Goal: Task Accomplishment & Management: Manage account settings

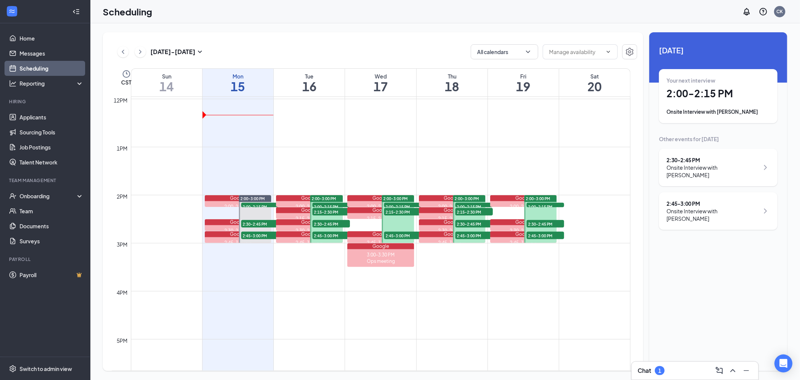
scroll to position [577, 0]
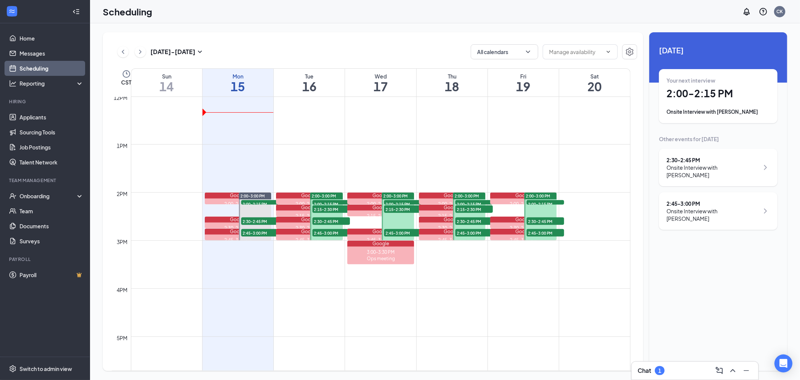
click at [758, 98] on h1 "2:00 - 2:15 PM" at bounding box center [719, 93] width 104 height 13
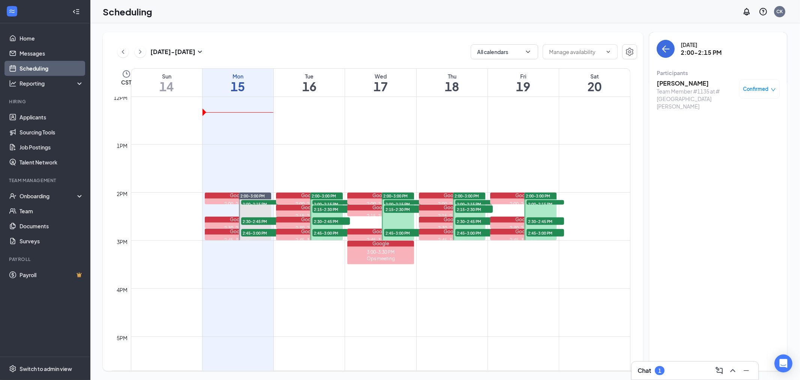
click at [699, 81] on h3 "[PERSON_NAME]" at bounding box center [696, 83] width 79 height 8
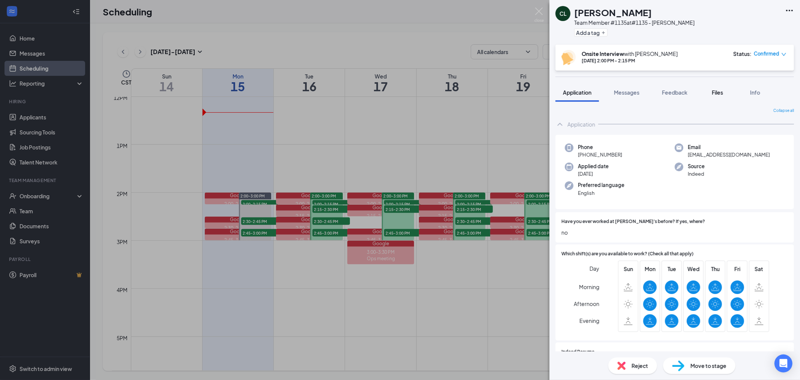
click at [730, 87] on button "Files" at bounding box center [718, 92] width 30 height 19
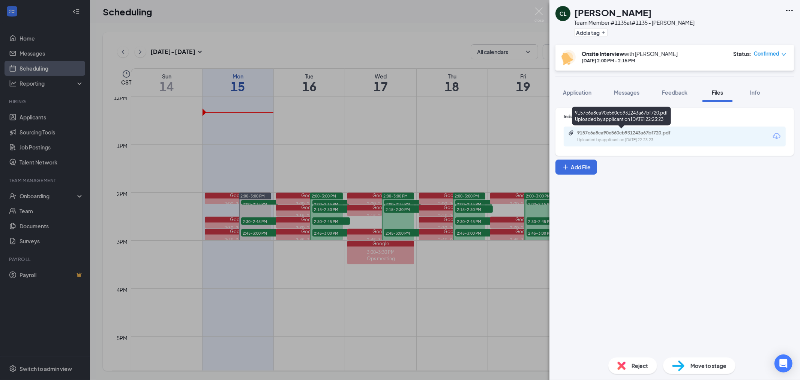
click at [683, 141] on div "Uploaded by applicant on [DATE] 22:23:23" at bounding box center [633, 140] width 113 height 6
click at [504, 158] on div "CL [PERSON_NAME] Team Member #1135 at #1135 - [PERSON_NAME] Add a tag Onsite In…" at bounding box center [400, 190] width 800 height 380
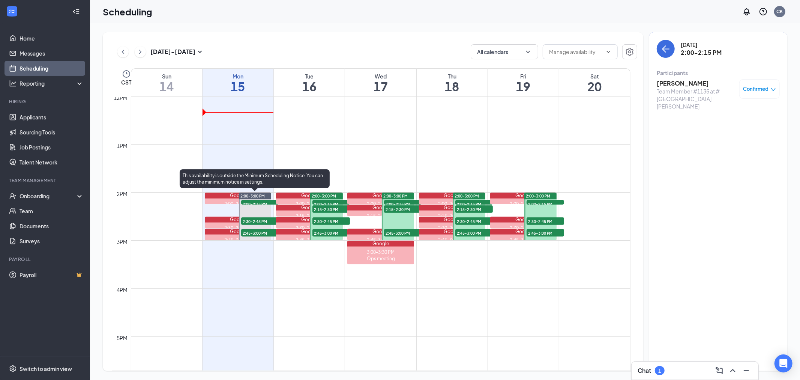
click at [246, 220] on span "2:30-2:45 PM" at bounding box center [260, 221] width 38 height 8
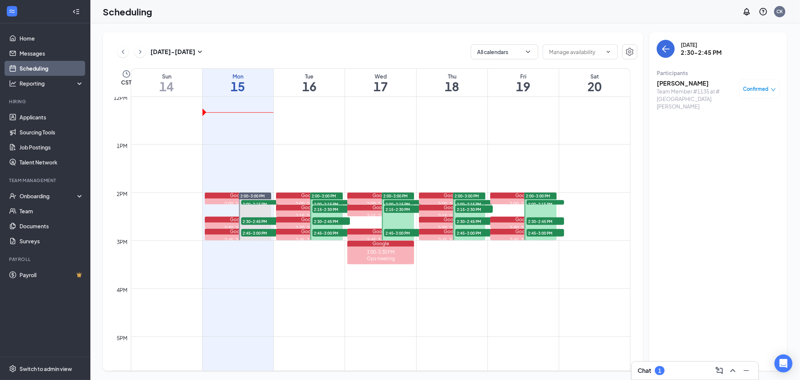
click at [677, 84] on h3 "[PERSON_NAME]" at bounding box center [696, 83] width 79 height 8
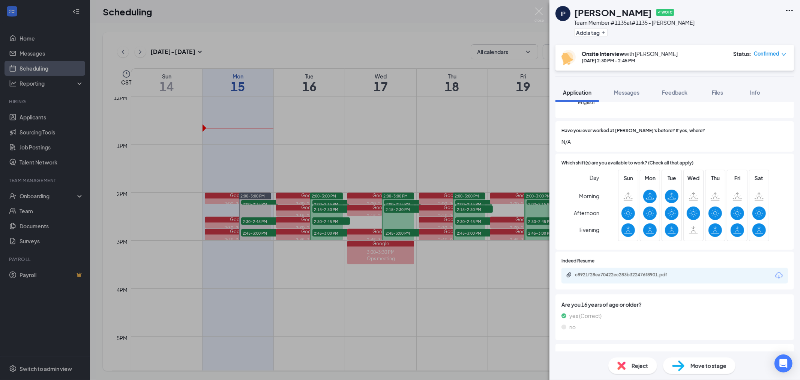
scroll to position [42, 0]
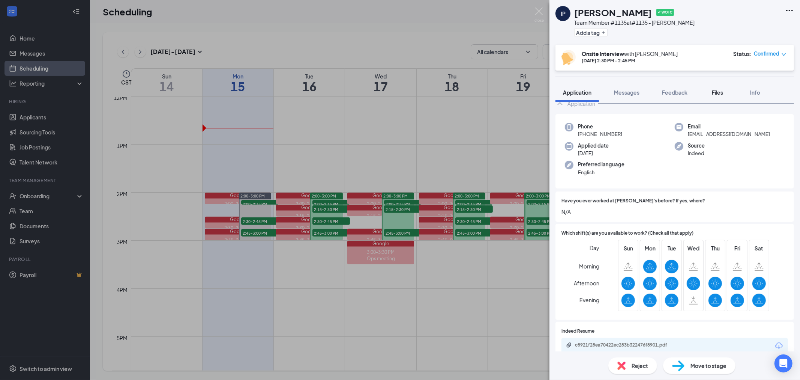
click at [716, 93] on span "Files" at bounding box center [717, 92] width 11 height 7
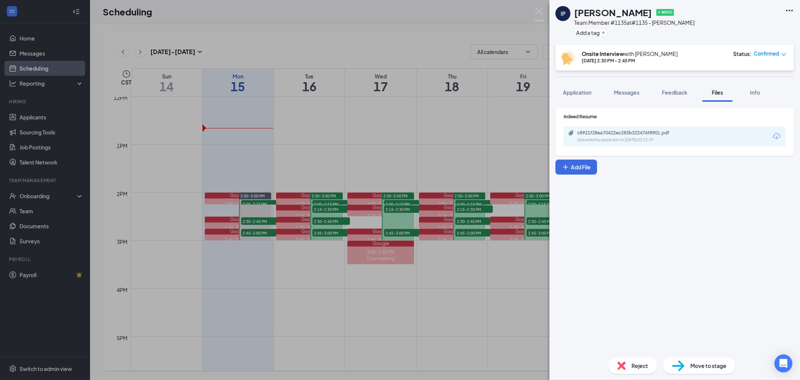
click at [684, 126] on div "c8921f28ea70422ec283b322476f8901.pdf Uploaded by applicant on [DATE] 03:23:29" at bounding box center [675, 136] width 222 height 20
click at [676, 147] on div "Indeed Resume c8921f28ea70422ec283b322476f8901.pdf Uploaded by applicant on [DA…" at bounding box center [674, 132] width 239 height 48
click at [679, 140] on div "Uploaded by applicant on [DATE] 03:23:29" at bounding box center [633, 140] width 113 height 6
drag, startPoint x: 638, startPoint y: 219, endPoint x: 635, endPoint y: 216, distance: 4.6
click at [635, 216] on div "Indeed Resume c8921f28ea70422ec283b322476f8901.pdf Uploaded by applicant on [DA…" at bounding box center [674, 226] width 251 height 249
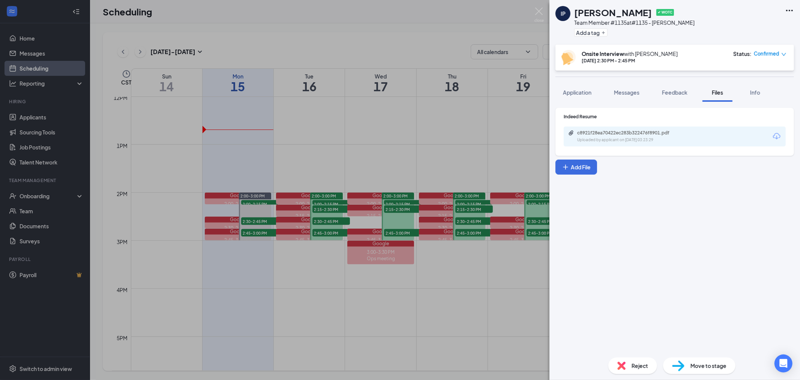
drag, startPoint x: 555, startPoint y: 51, endPoint x: 512, endPoint y: 69, distance: 46.9
click at [545, 56] on div "IP [PERSON_NAME] ✔ WOTC Team Member #1135 at #1135 - [PERSON_NAME] Add a tag On…" at bounding box center [400, 190] width 800 height 380
drag, startPoint x: 508, startPoint y: 72, endPoint x: 582, endPoint y: 47, distance: 77.7
click at [510, 71] on div "IP [PERSON_NAME] ✔ WOTC Team Member #1135 at #1135 - [PERSON_NAME] Add a tag On…" at bounding box center [400, 190] width 800 height 380
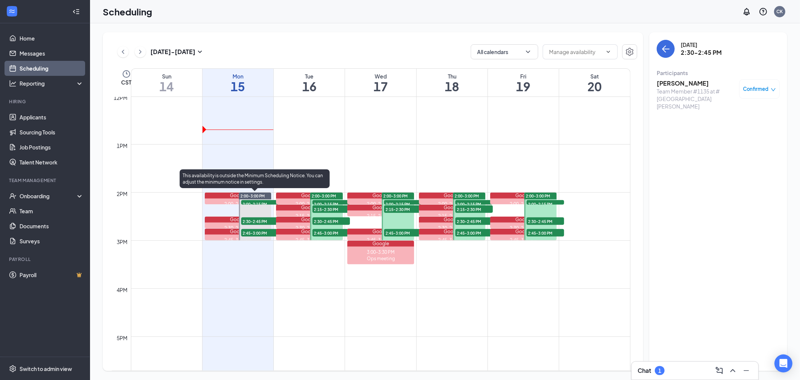
click at [257, 231] on span "2:45-3:00 PM" at bounding box center [260, 233] width 38 height 8
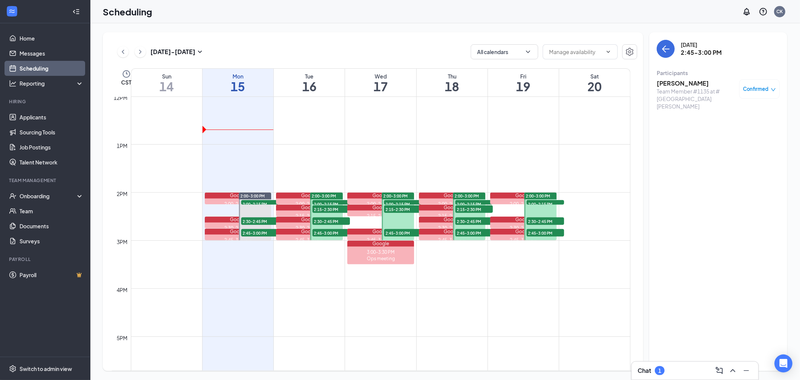
click at [676, 83] on h3 "[PERSON_NAME]" at bounding box center [696, 83] width 79 height 8
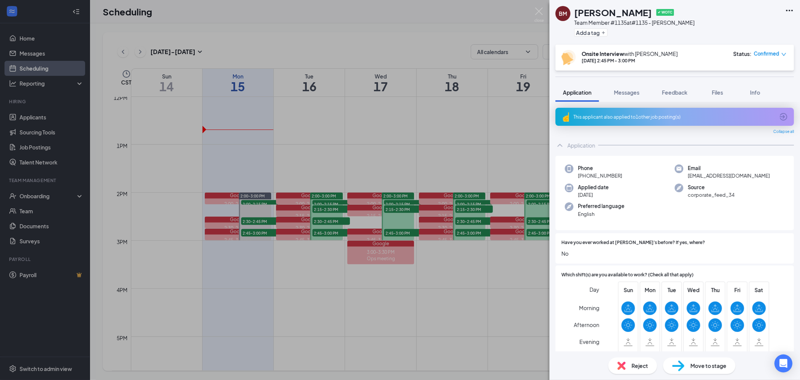
click at [740, 102] on div "This applicant also applied to 1 other job posting(s) Collapse all Application …" at bounding box center [674, 226] width 251 height 249
click at [718, 96] on button "Files" at bounding box center [718, 92] width 30 height 19
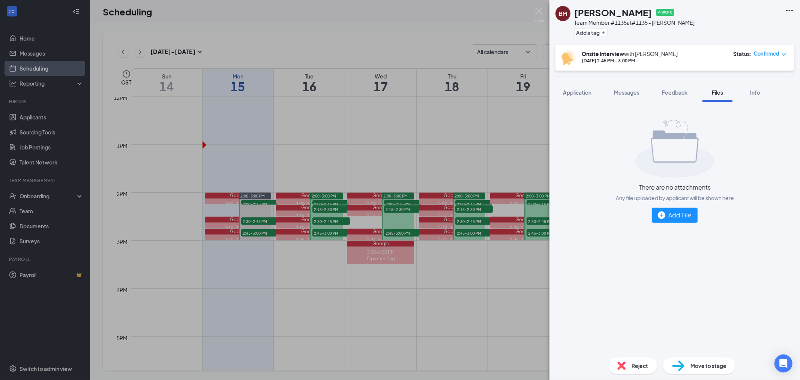
click at [524, 125] on div "BM [PERSON_NAME] ✔ WOTC Team Member #1135 at #1135 - [PERSON_NAME] Add a tag On…" at bounding box center [400, 190] width 800 height 380
